Goal: Task Accomplishment & Management: Use online tool/utility

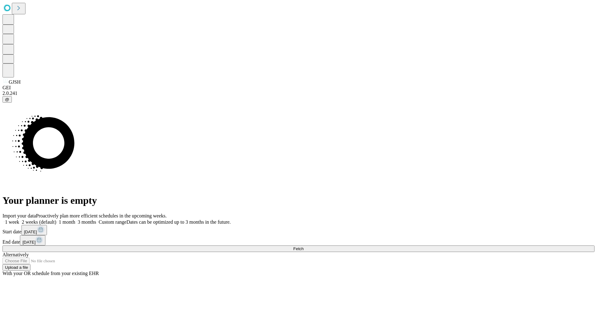
click at [303, 246] on span "Fetch" at bounding box center [298, 248] width 10 height 5
